Goal: Register for event/course

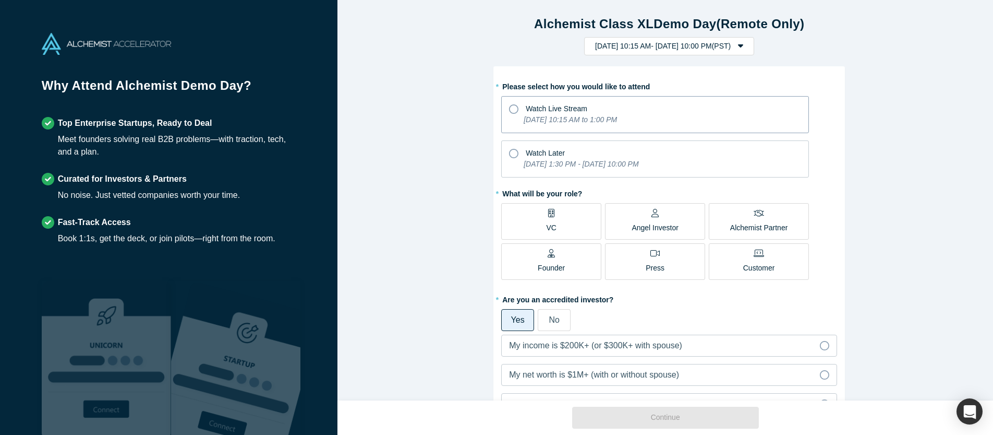
click at [526, 107] on span "Watch Live Stream" at bounding box center [557, 108] width 62 height 8
click at [0, 0] on input "Watch Live Stream [DATE] 10:15 AM to 1:00 PM" at bounding box center [0, 0] width 0 height 0
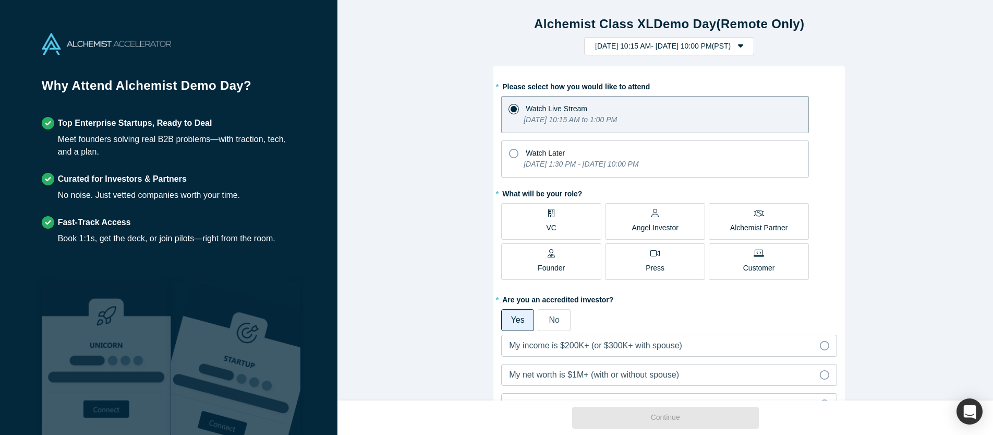
click at [554, 227] on label "VC" at bounding box center [551, 221] width 100 height 37
click at [0, 0] on input "VC" at bounding box center [0, 0] width 0 height 0
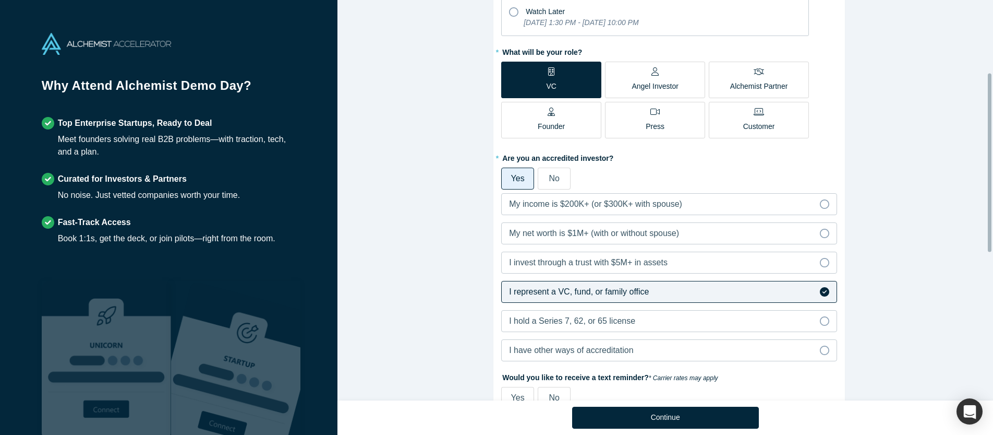
scroll to position [236, 0]
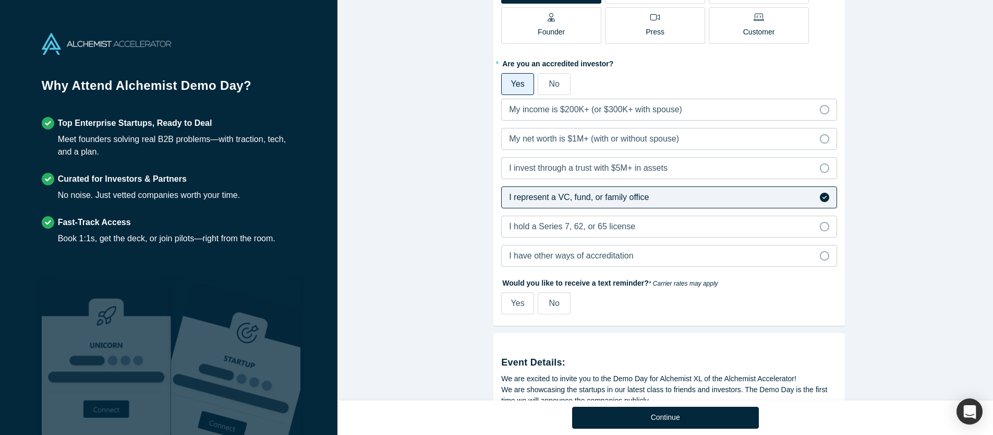
click at [511, 303] on span "Yes" at bounding box center [518, 302] width 14 height 9
click at [0, 0] on input "Yes" at bounding box center [0, 0] width 0 height 0
select select "US"
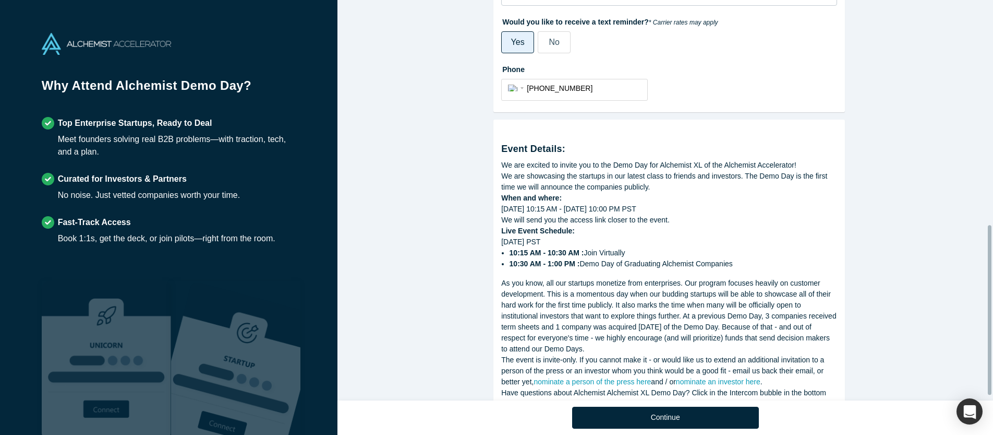
scroll to position [541, 0]
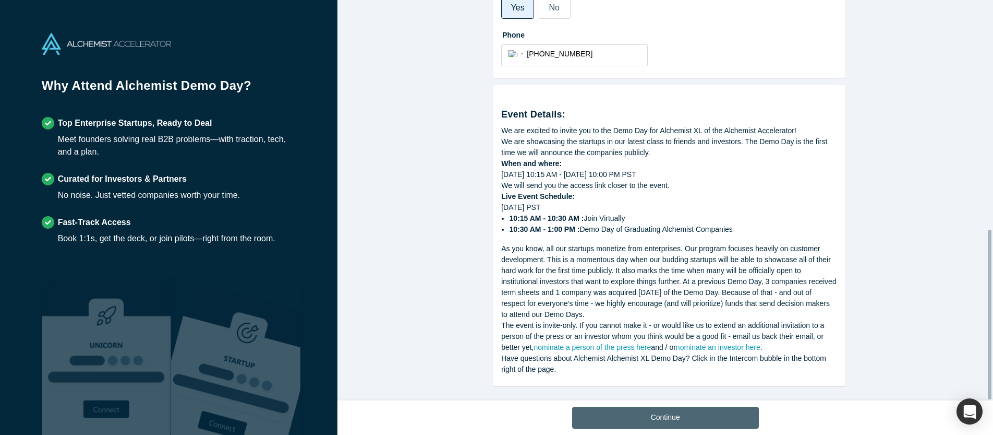
click at [606, 414] on button "Continue" at bounding box center [665, 417] width 187 height 22
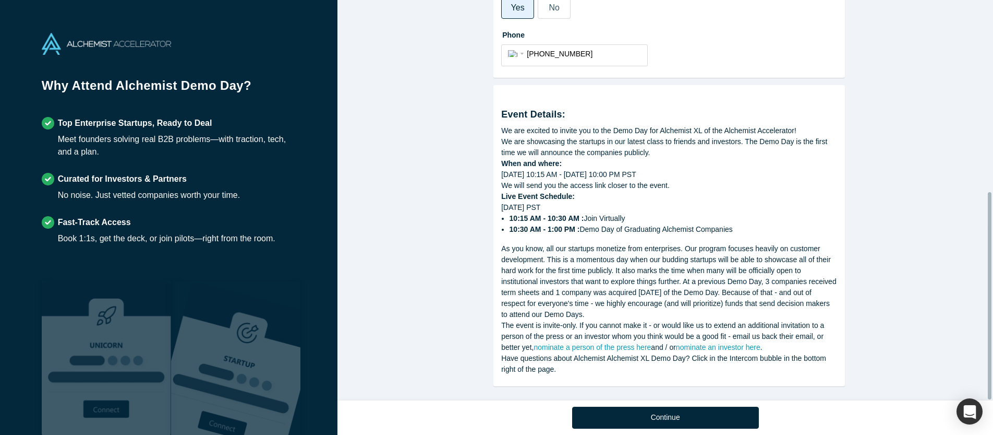
scroll to position [369, 0]
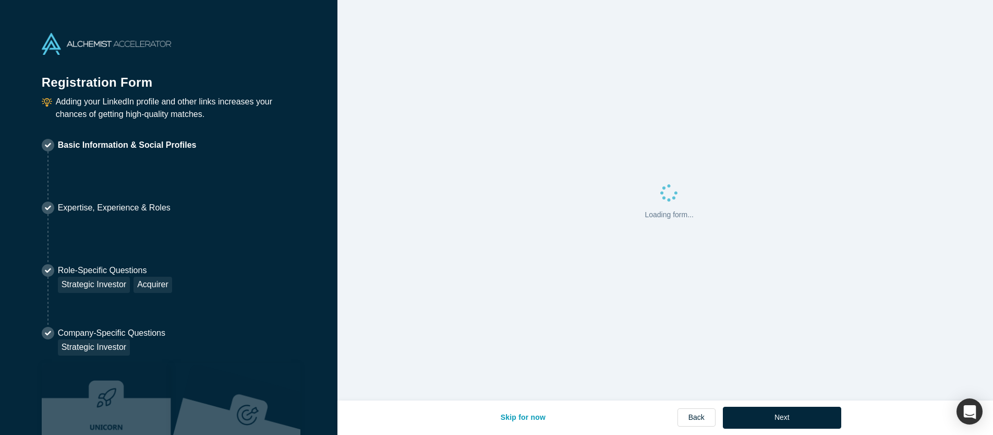
select select "US"
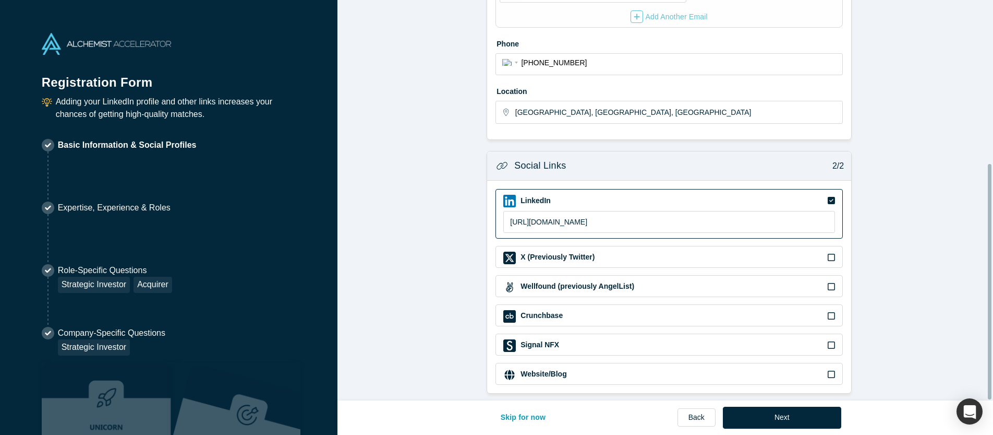
scroll to position [277, 0]
click at [784, 418] on button "Next" at bounding box center [782, 417] width 118 height 22
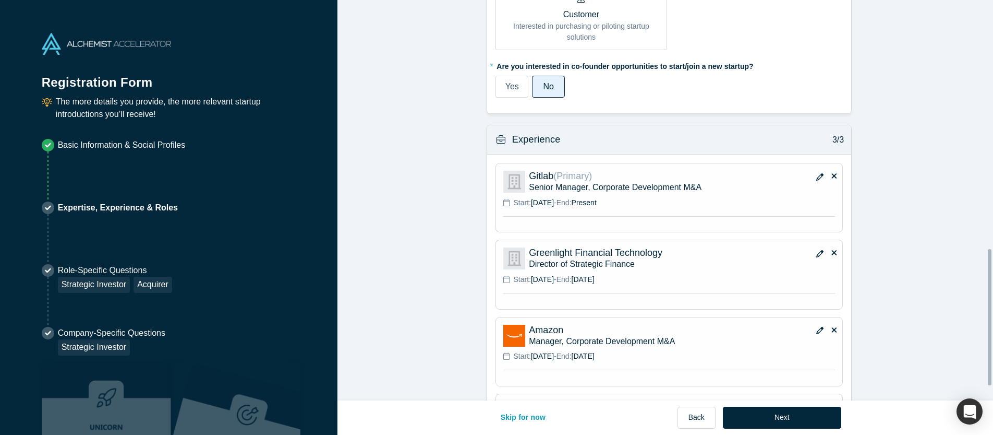
scroll to position [774, 0]
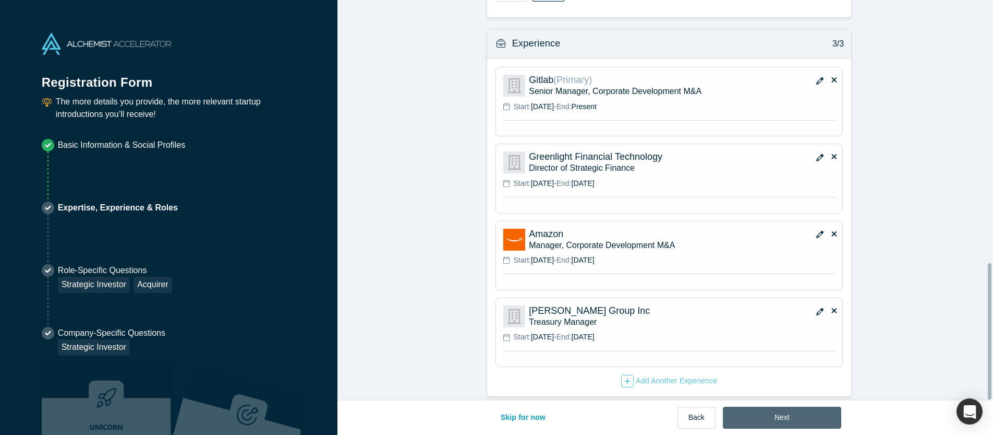
click at [764, 416] on button "Next" at bounding box center [782, 417] width 118 height 22
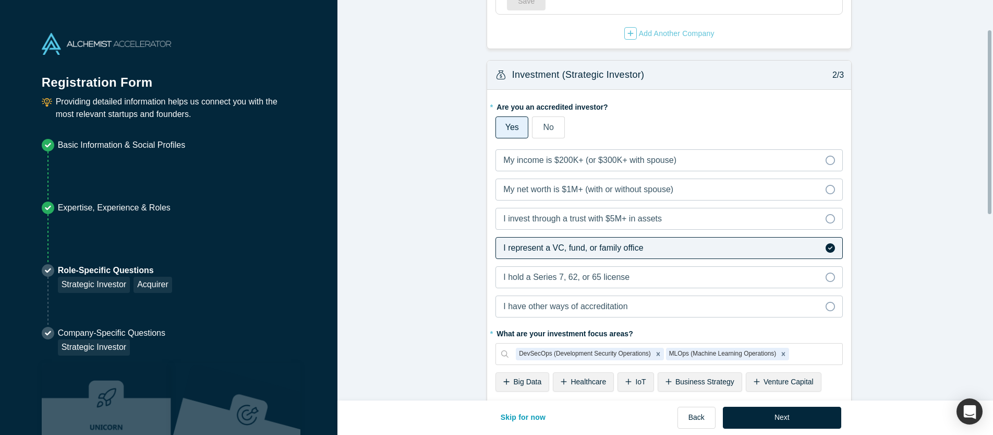
scroll to position [0, 0]
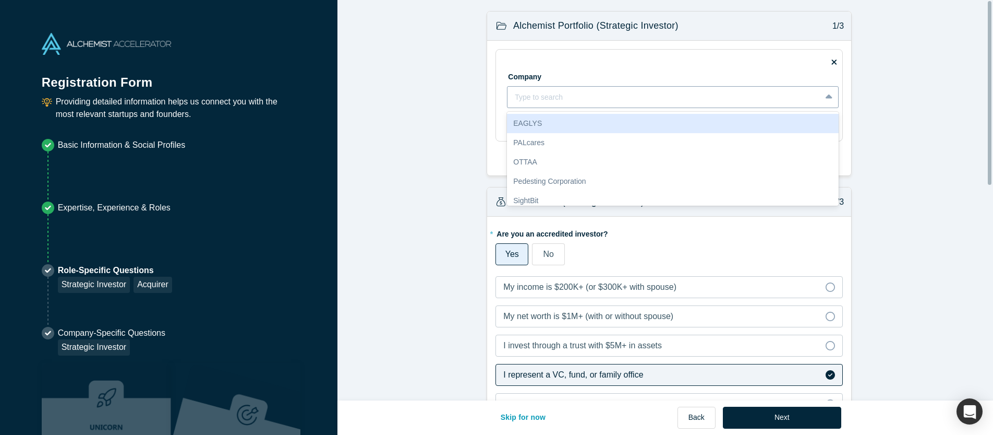
click at [542, 101] on div at bounding box center [664, 97] width 299 height 13
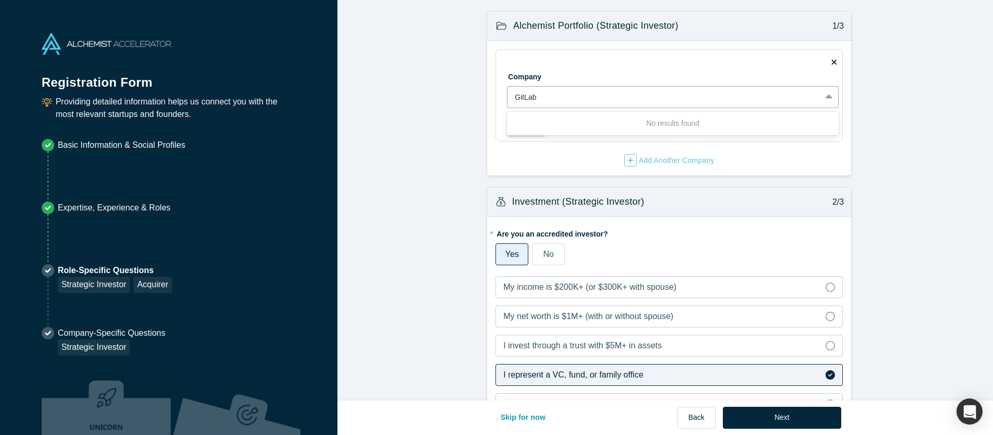
type input "GitLab"
click at [478, 124] on form "Alchemist Portfolio (Strategic Investor) 1/3 Company Use Up and Down to choose …" at bounding box center [670, 432] width 664 height 842
click at [664, 161] on div "Add Another Company" at bounding box center [670, 160] width 90 height 13
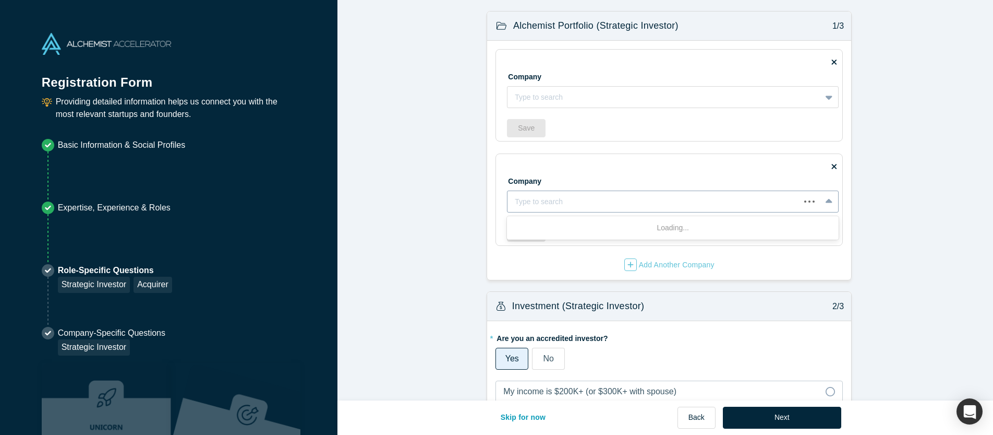
click at [539, 196] on div at bounding box center [654, 201] width 278 height 13
type input "GitLab"
click at [564, 205] on div at bounding box center [664, 201] width 299 height 13
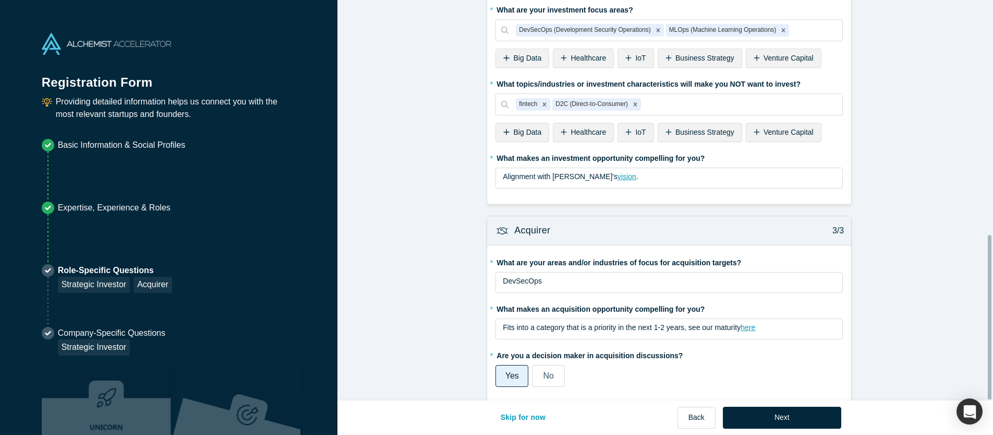
scroll to position [572, 0]
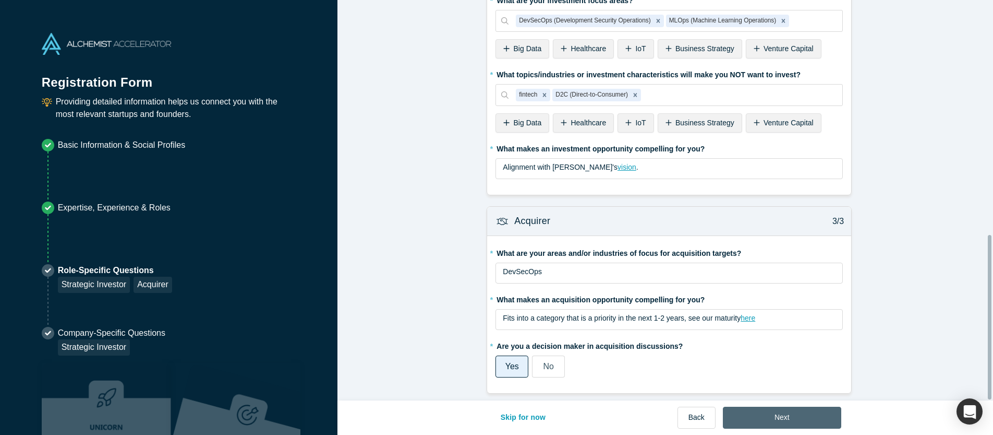
click at [770, 409] on button "Next" at bounding box center [782, 417] width 118 height 22
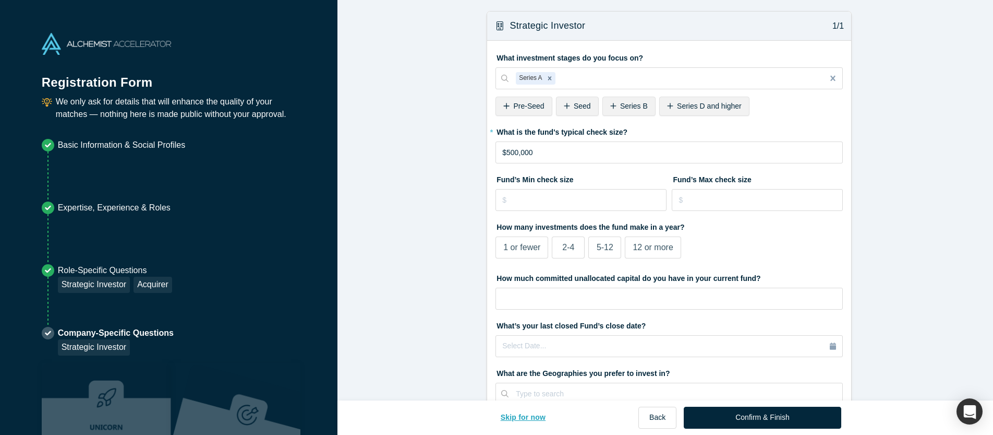
click at [536, 417] on button "Skip for now" at bounding box center [523, 417] width 67 height 22
